Goal: Check status: Check status

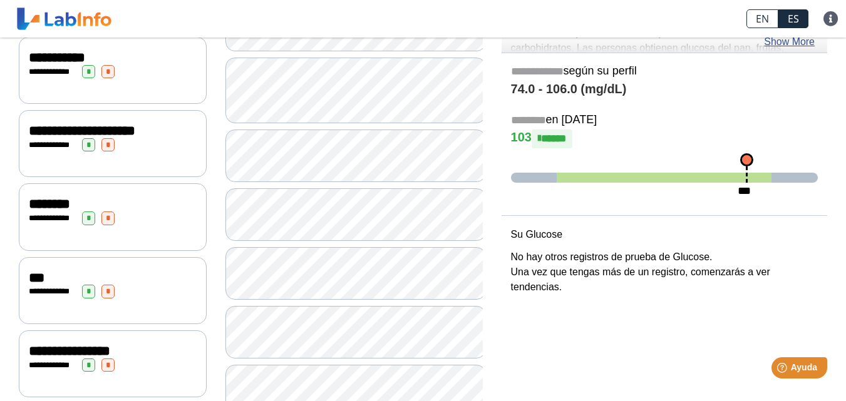
scroll to position [173, 0]
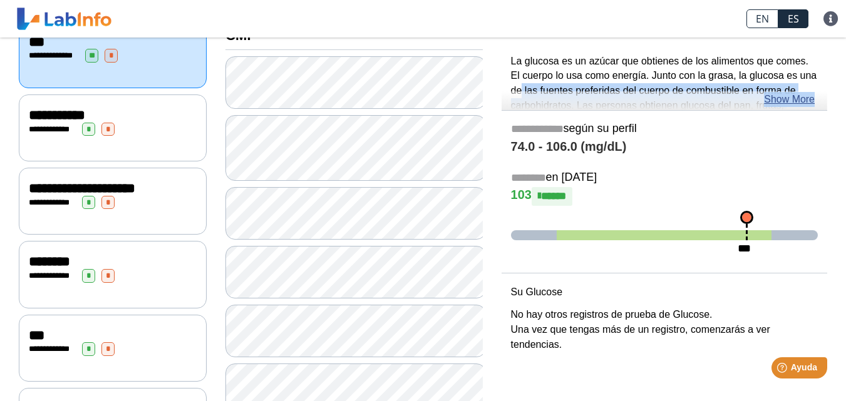
drag, startPoint x: 816, startPoint y: 95, endPoint x: 826, endPoint y: 80, distance: 17.2
click at [816, 75] on div "Glucose La glucosa es un azúcar que obtienes de los alimentos que comes. El cue…" at bounding box center [665, 60] width 326 height 100
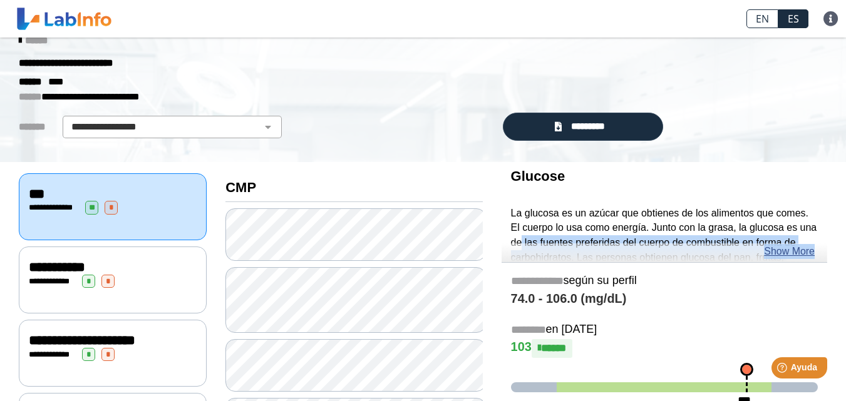
scroll to position [0, 0]
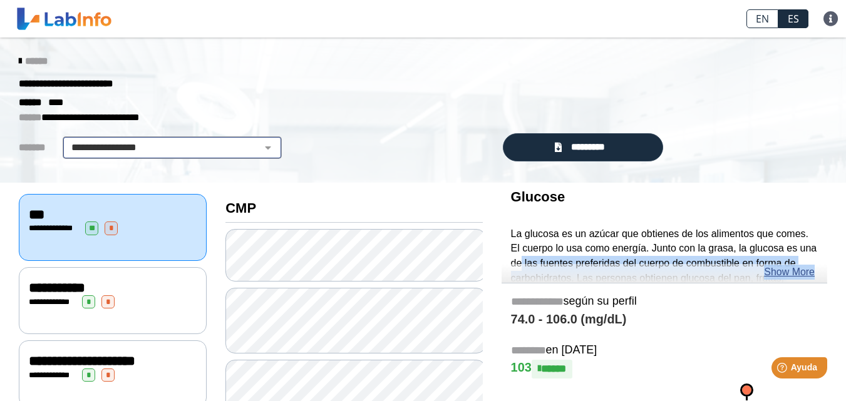
click at [259, 147] on select "**********" at bounding box center [172, 147] width 212 height 15
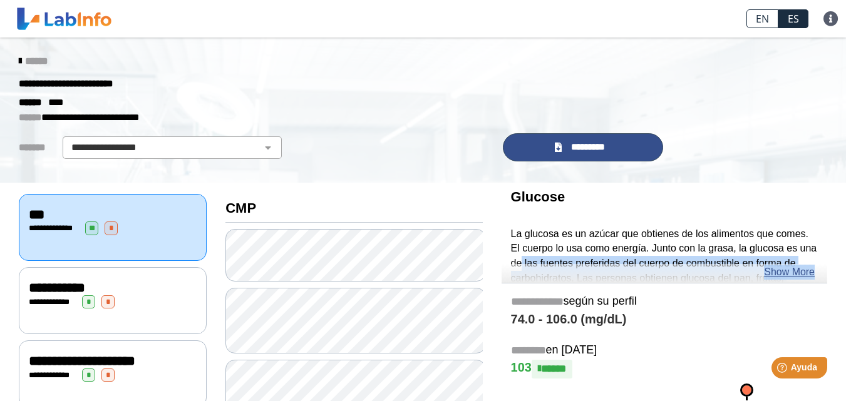
click at [555, 149] on icon at bounding box center [558, 147] width 7 height 9
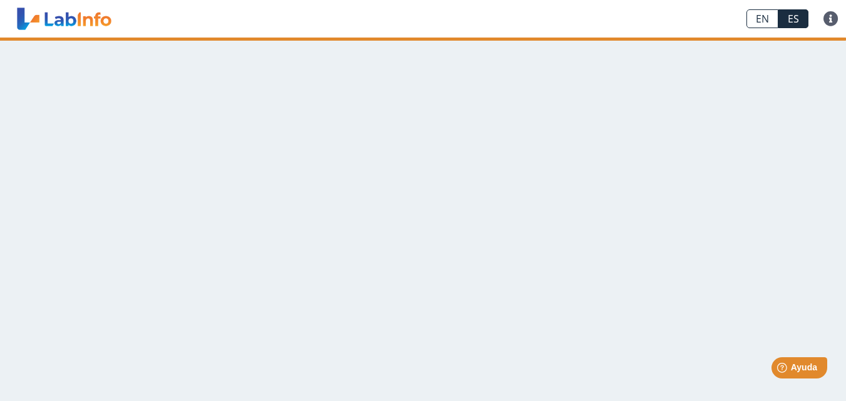
click at [751, 175] on main at bounding box center [423, 220] width 846 height 364
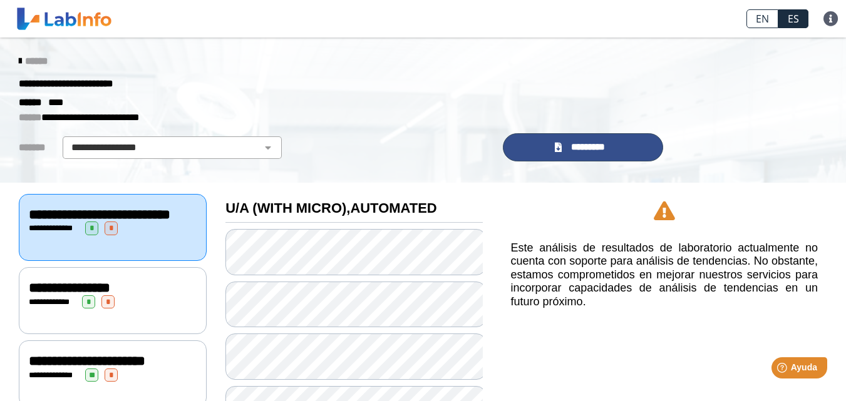
click at [555, 148] on icon at bounding box center [558, 147] width 7 height 9
